Goal: Browse casually

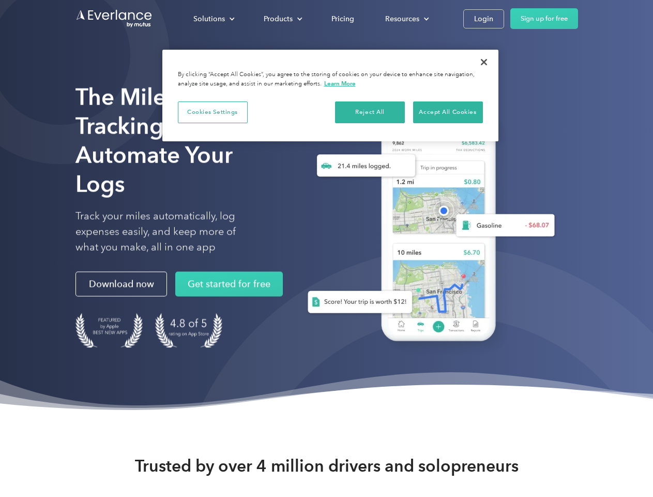
click at [214, 19] on div "Solutions" at bounding box center [209, 18] width 32 height 13
click at [282, 19] on div "Products" at bounding box center [278, 18] width 29 height 13
click at [406, 19] on div "Resources" at bounding box center [402, 18] width 34 height 13
click at [213, 112] on button "Cookies Settings" at bounding box center [213, 112] width 70 height 22
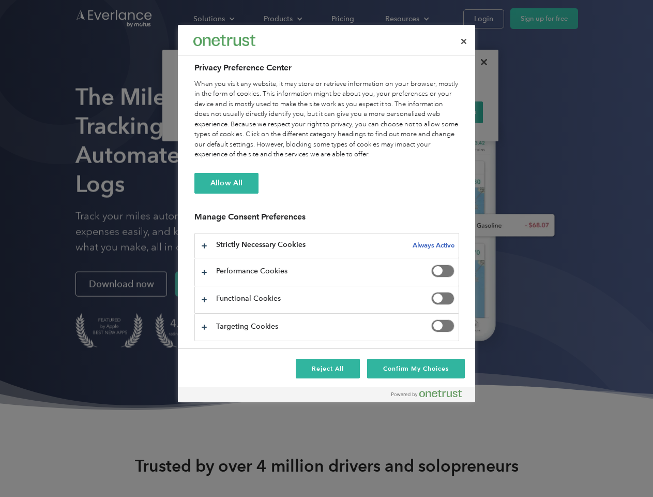
click at [370, 112] on div "When you visit any website, it may store or retrieve information on your browse…" at bounding box center [326, 119] width 265 height 81
click at [448, 112] on div "When you visit any website, it may store or retrieve information on your browse…" at bounding box center [326, 119] width 265 height 81
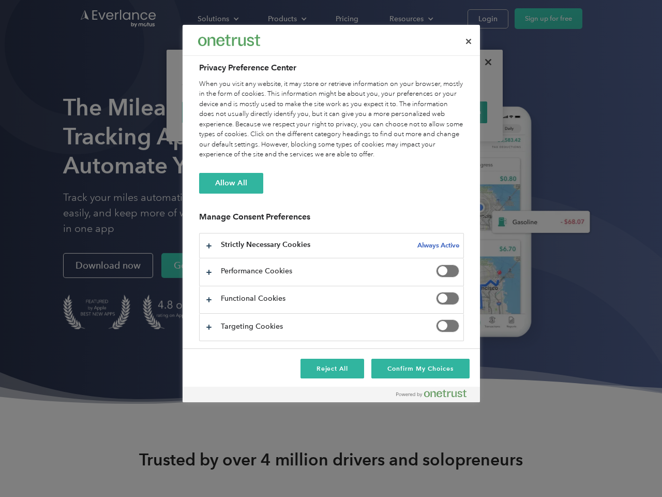
click at [484, 62] on div at bounding box center [331, 248] width 662 height 497
